Goal: Task Accomplishment & Management: Manage account settings

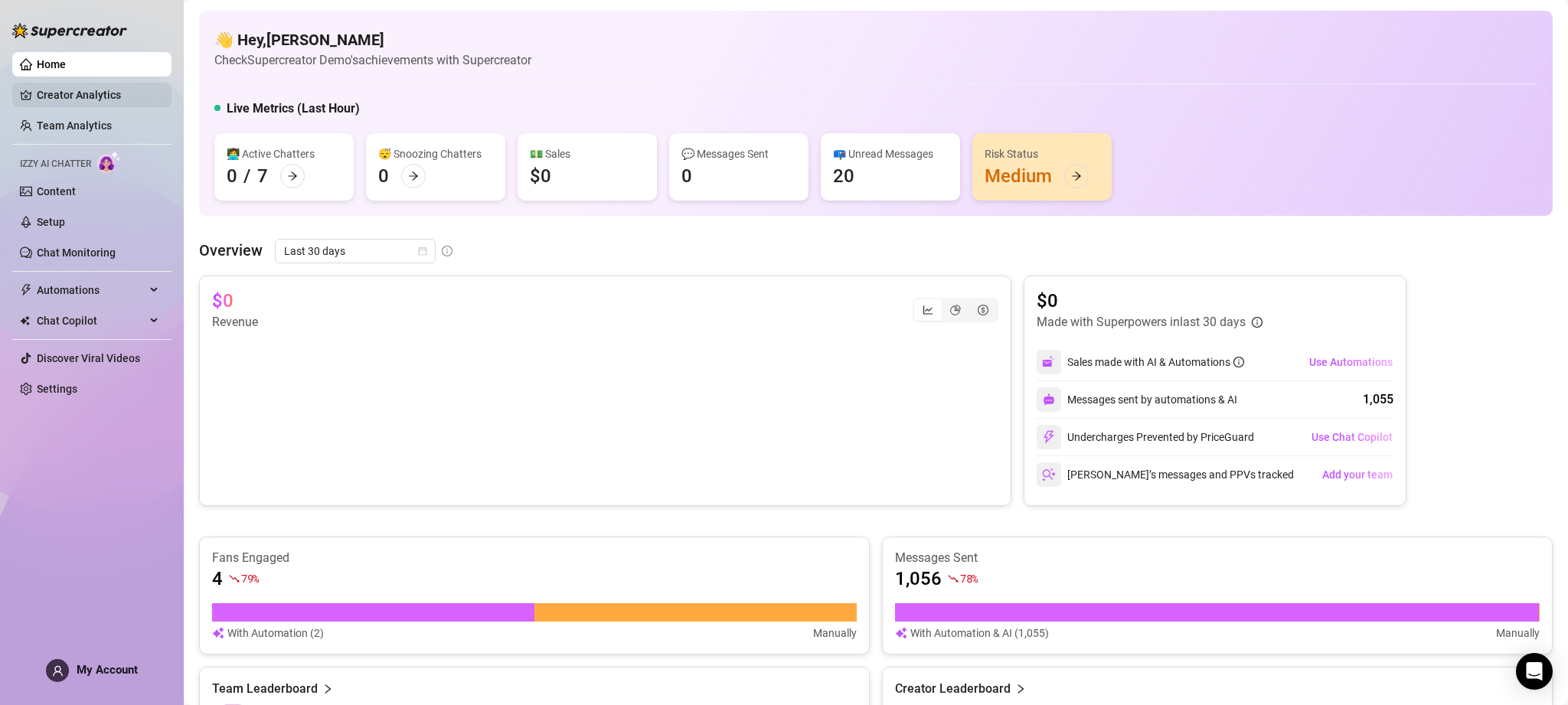
click at [124, 90] on link "Creator Analytics" at bounding box center [98, 94] width 123 height 24
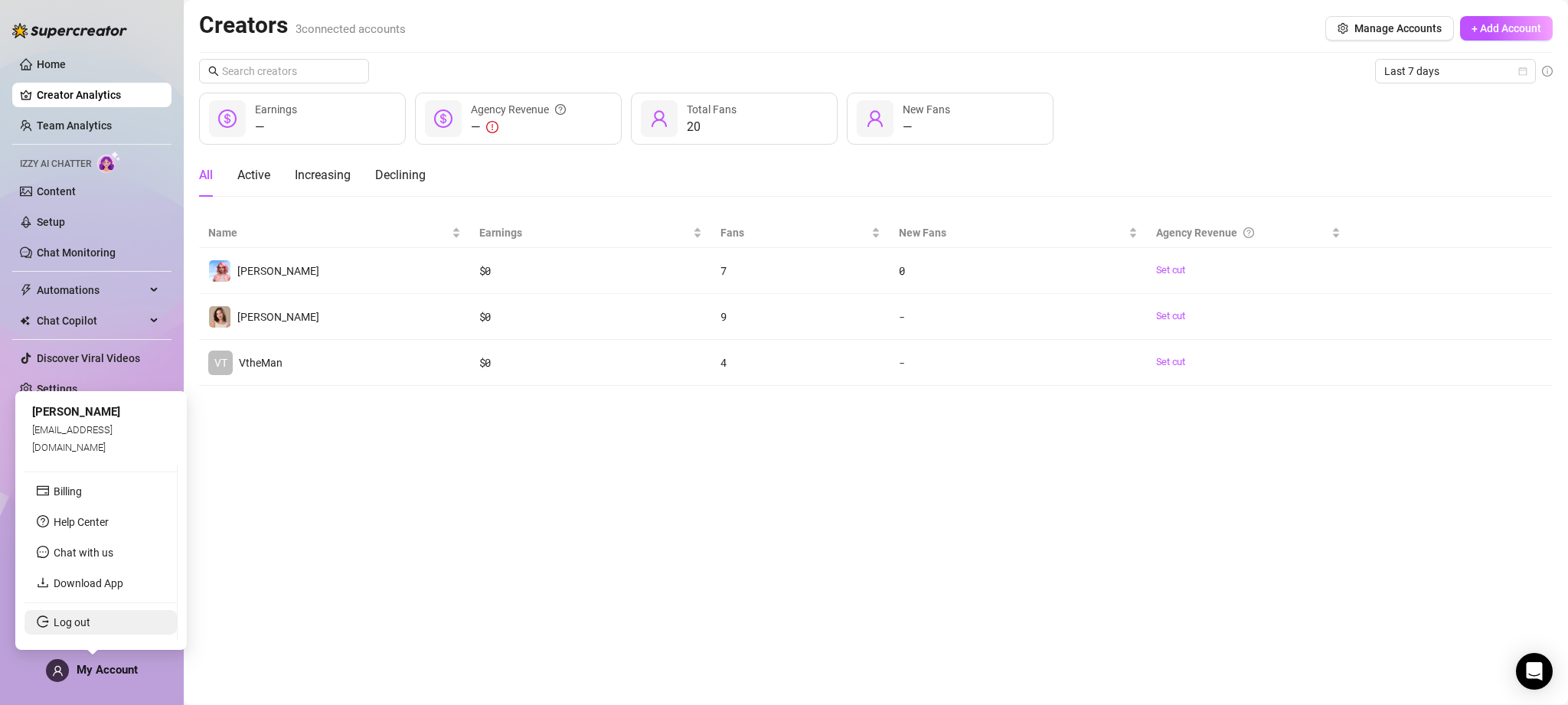
click at [90, 623] on link "Log out" at bounding box center [72, 622] width 37 height 13
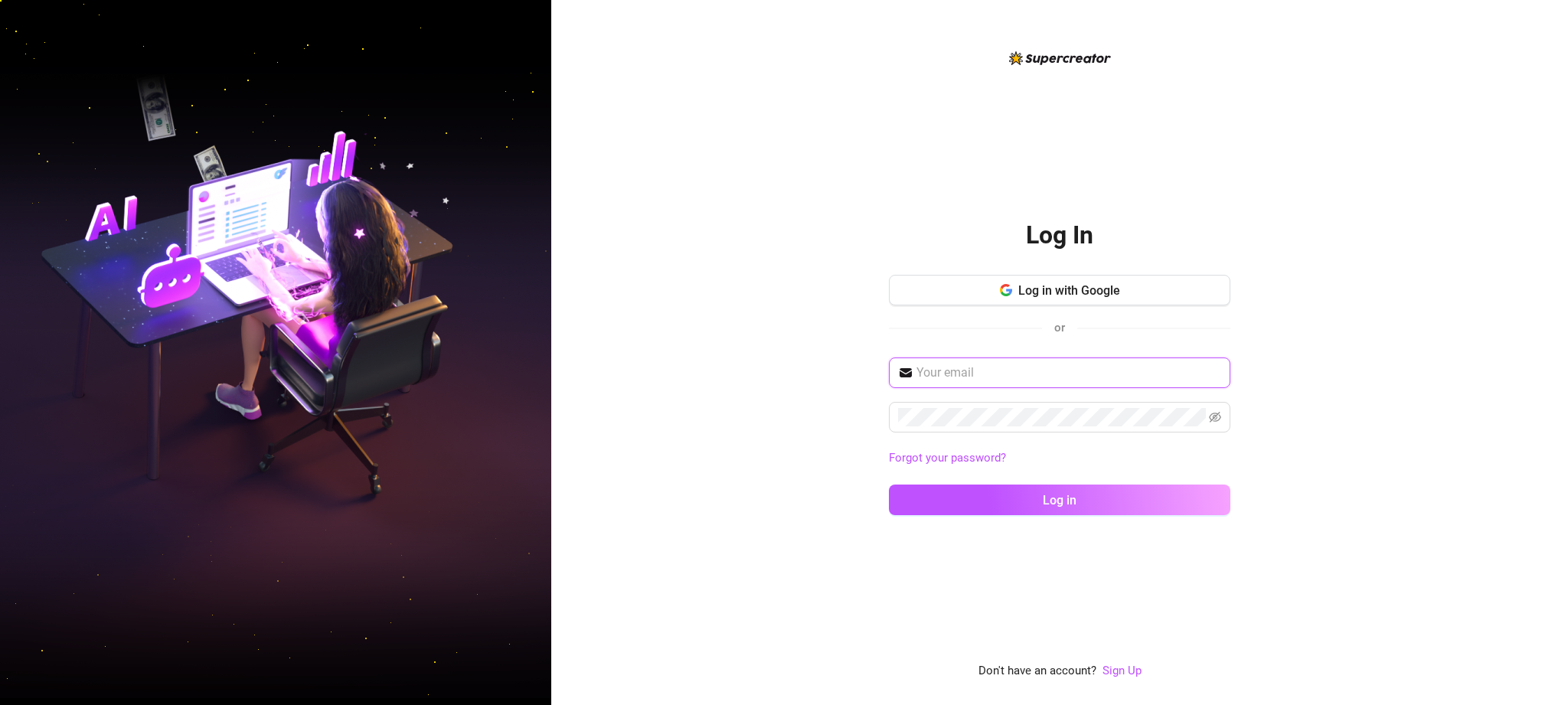
type input "[EMAIL_ADDRESS][DOMAIN_NAME]"
click at [1088, 289] on span "Log in with Google" at bounding box center [1069, 290] width 102 height 14
